Goal: Task Accomplishment & Management: Manage account settings

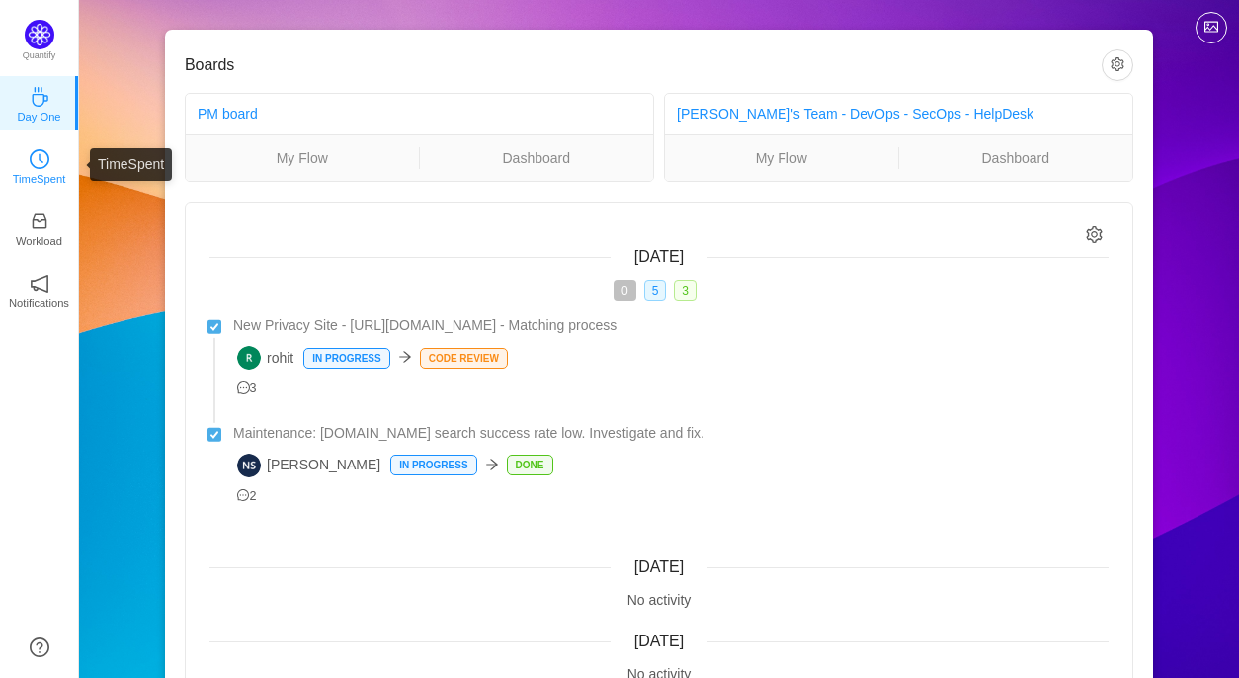
click at [39, 176] on p "TimeSpent" at bounding box center [39, 179] width 53 height 18
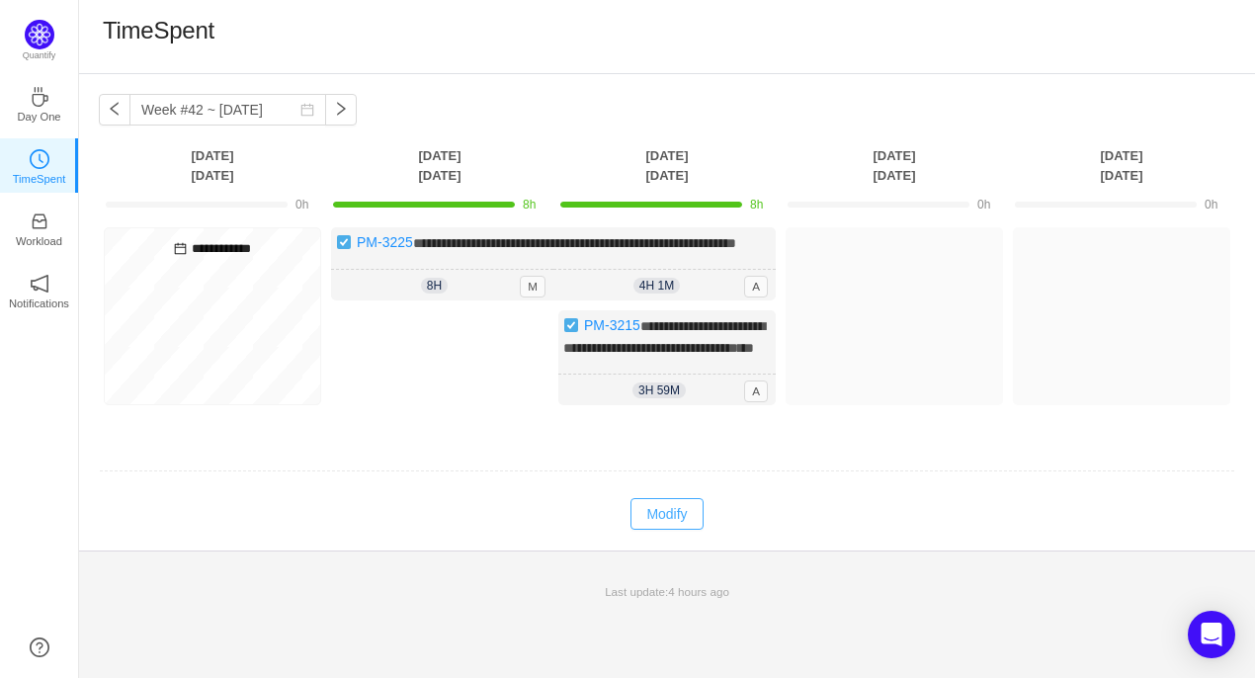
click at [686, 530] on button "Modify" at bounding box center [667, 514] width 72 height 32
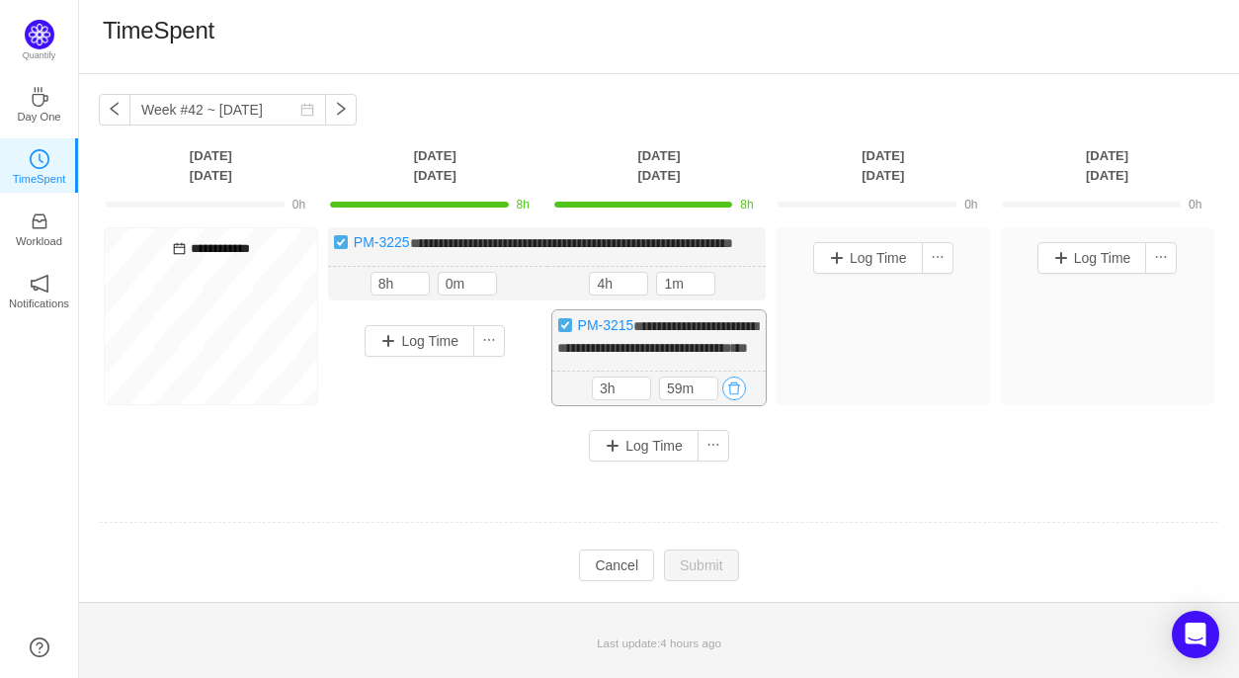
click at [734, 400] on button "button" at bounding box center [734, 389] width 24 height 24
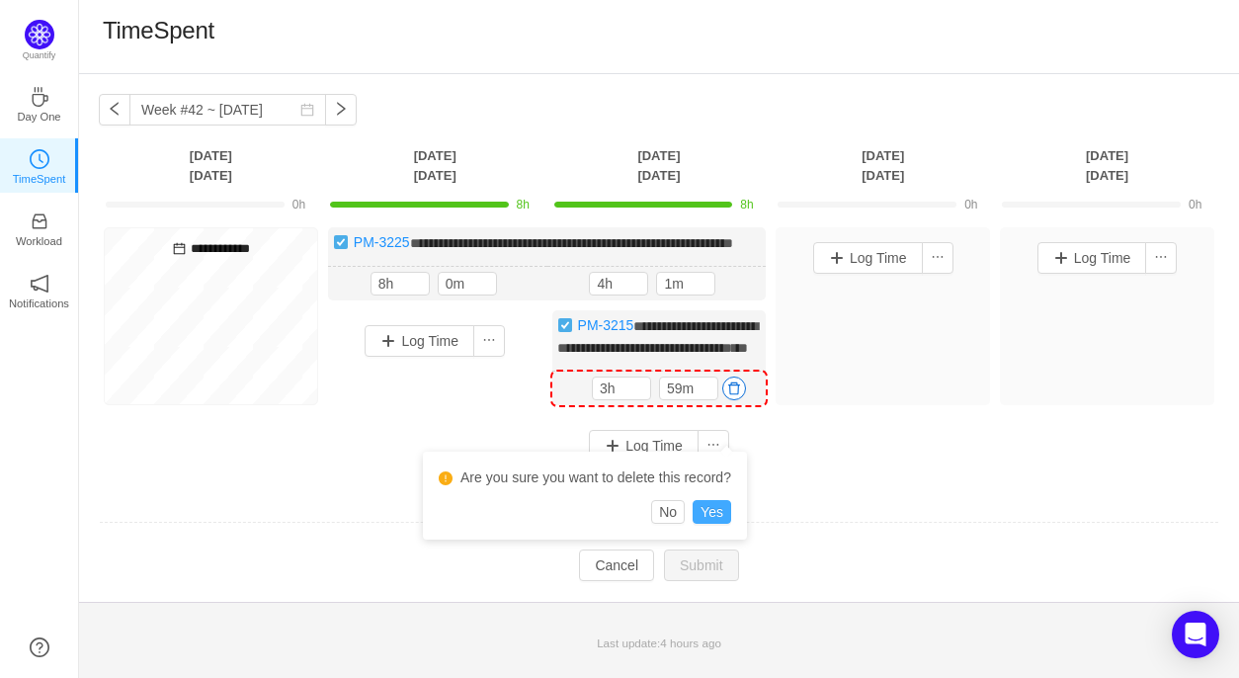
click at [708, 511] on button "Yes" at bounding box center [712, 512] width 39 height 24
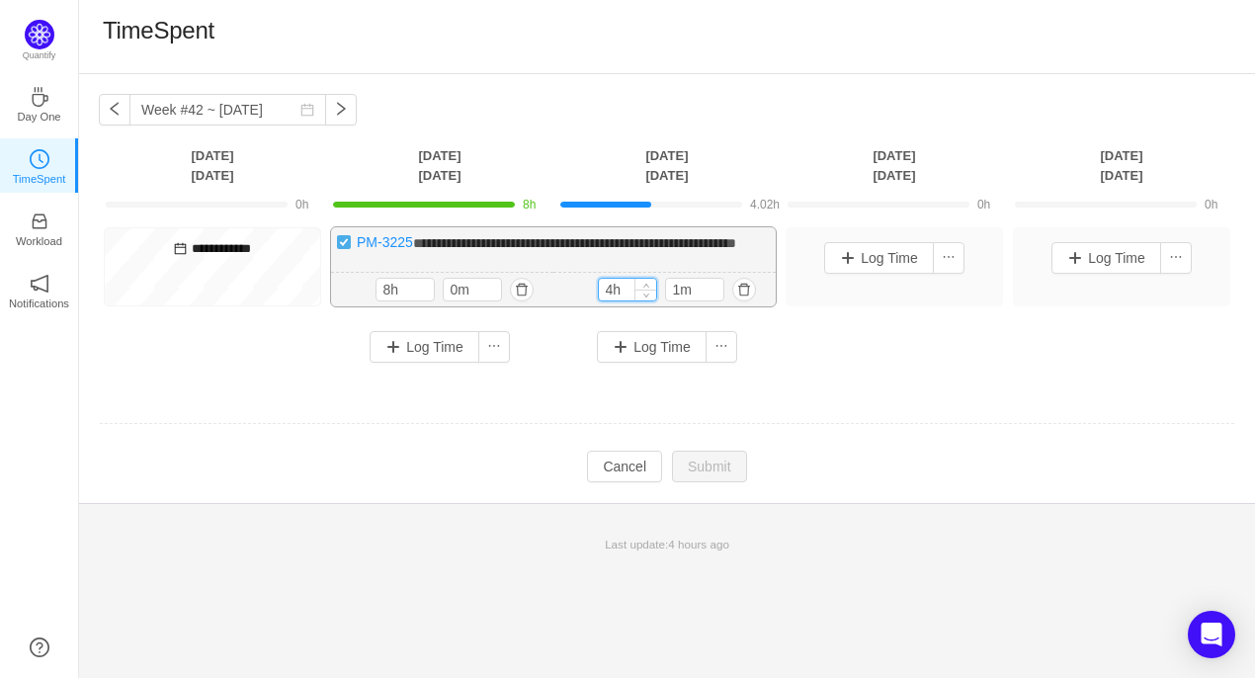
click at [613, 300] on input "4h" at bounding box center [627, 290] width 57 height 22
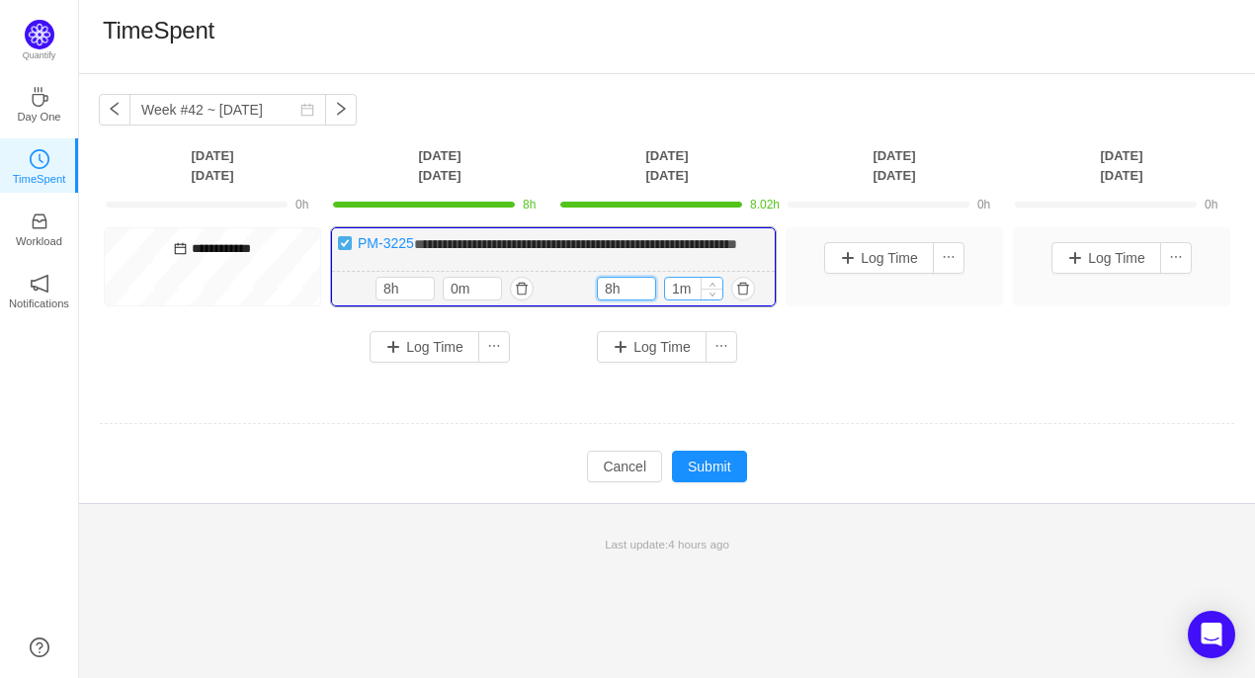
type input "8h"
click at [677, 299] on input "1m" at bounding box center [693, 289] width 57 height 22
type input "0m"
click at [714, 482] on button "Submit" at bounding box center [709, 467] width 75 height 32
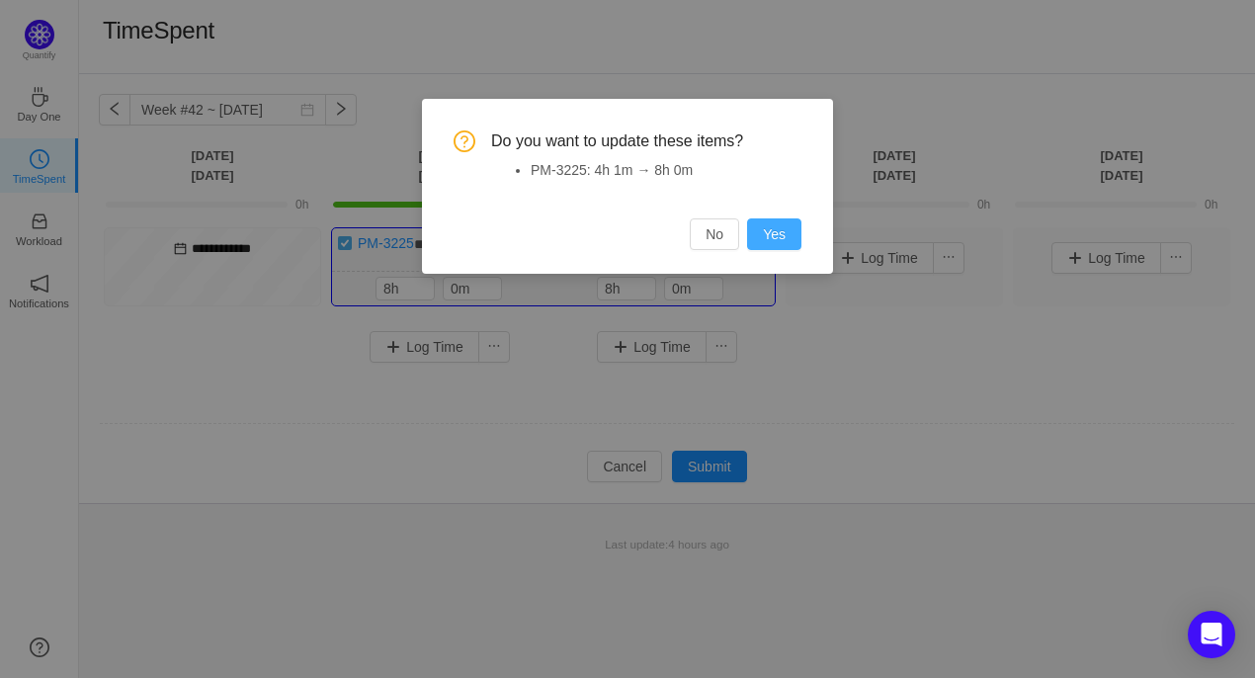
click at [784, 243] on button "Yes" at bounding box center [774, 234] width 54 height 32
